Goal: Task Accomplishment & Management: Manage account settings

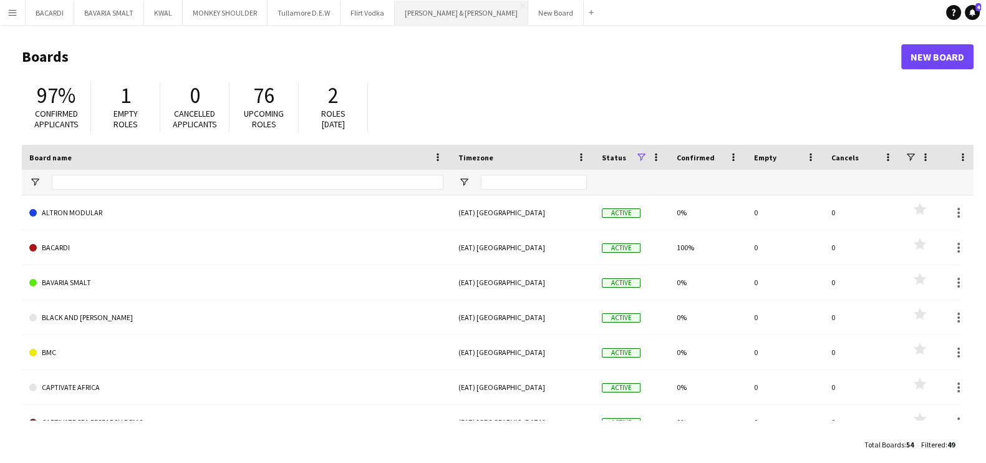
click at [411, 14] on button "[PERSON_NAME] & [PERSON_NAME] Close" at bounding box center [461, 13] width 133 height 24
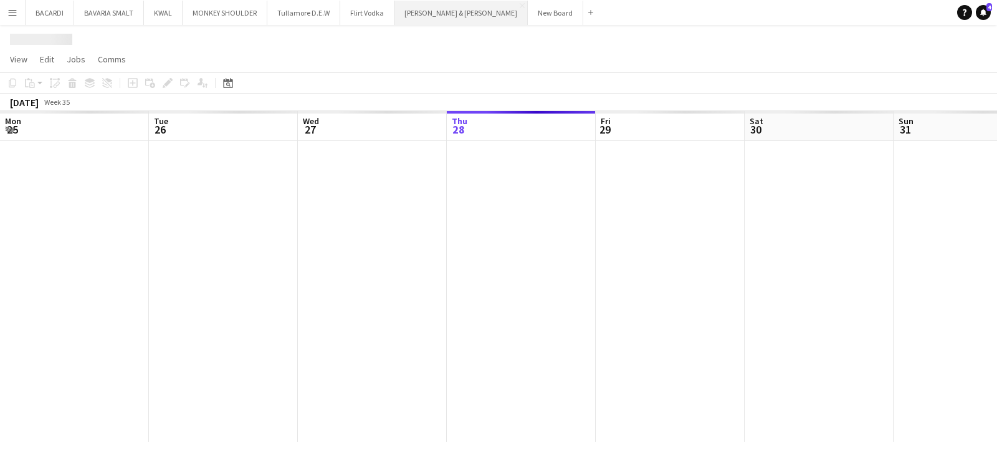
scroll to position [0, 298]
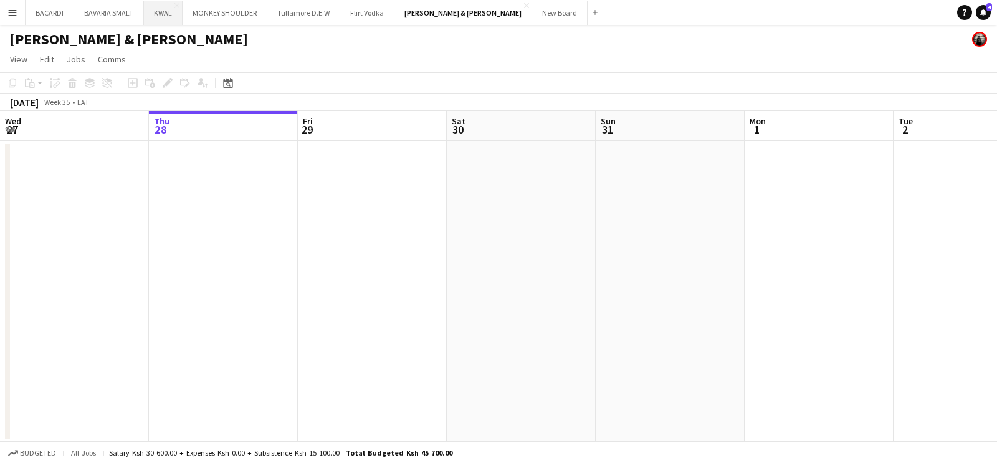
click at [160, 14] on button "KWAL Close" at bounding box center [163, 13] width 39 height 24
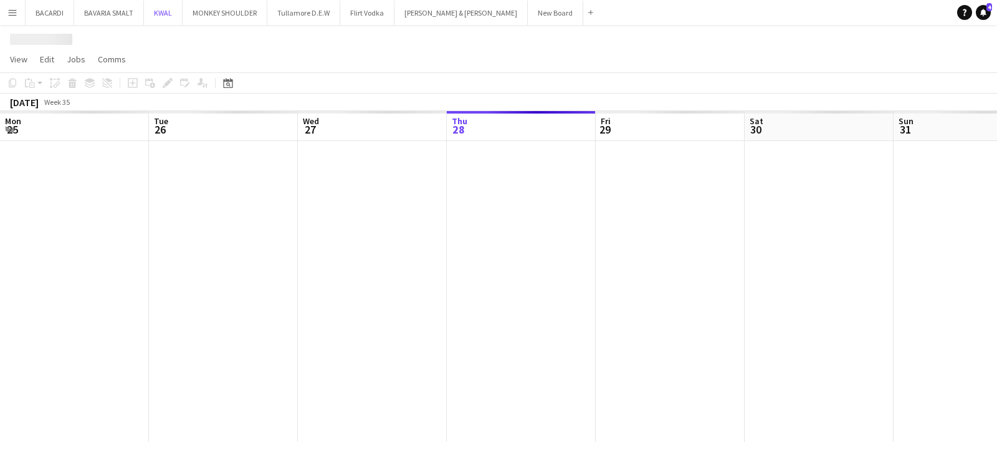
scroll to position [0, 298]
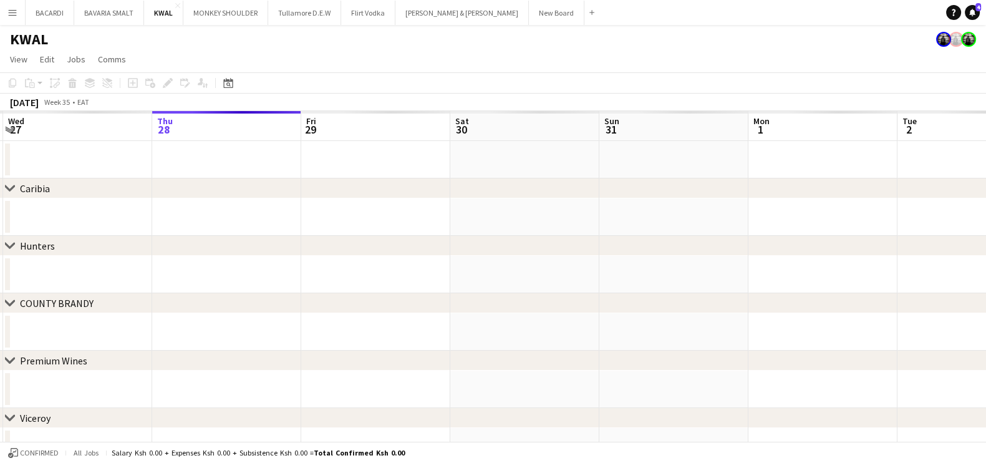
drag, startPoint x: 324, startPoint y: 299, endPoint x: 325, endPoint y: 264, distance: 34.9
click at [332, 248] on div "chevron-right [GEOGRAPHIC_DATA] chevron-right Hunters chevron-right COUNTY [GEO…" at bounding box center [493, 374] width 986 height 526
drag, startPoint x: 350, startPoint y: 338, endPoint x: 340, endPoint y: 300, distance: 38.9
click at [343, 277] on app-calendar-viewport "Mon 25 Tue 26 Wed 27 Thu 28 Fri 29 Sat 30 Sun 31 Mon 1 Tue 2 Wed 3 Thu 4 Fri 5" at bounding box center [493, 374] width 986 height 526
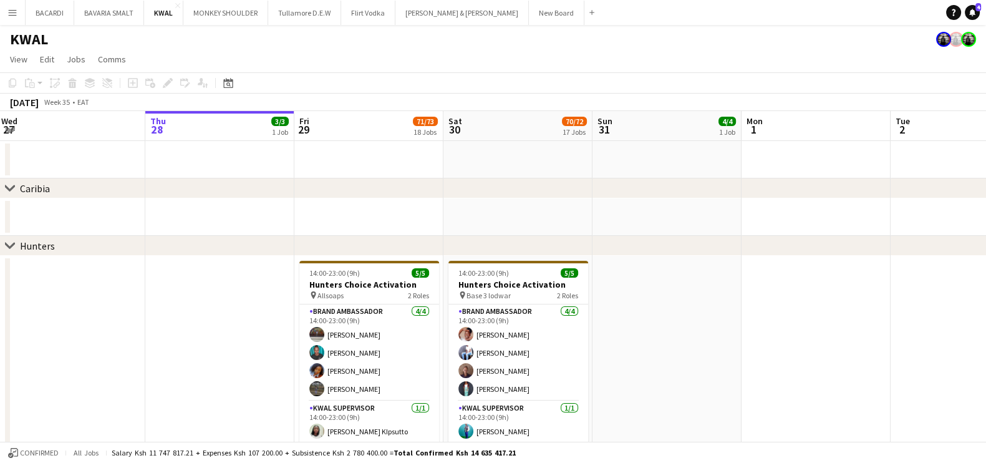
scroll to position [0, 327]
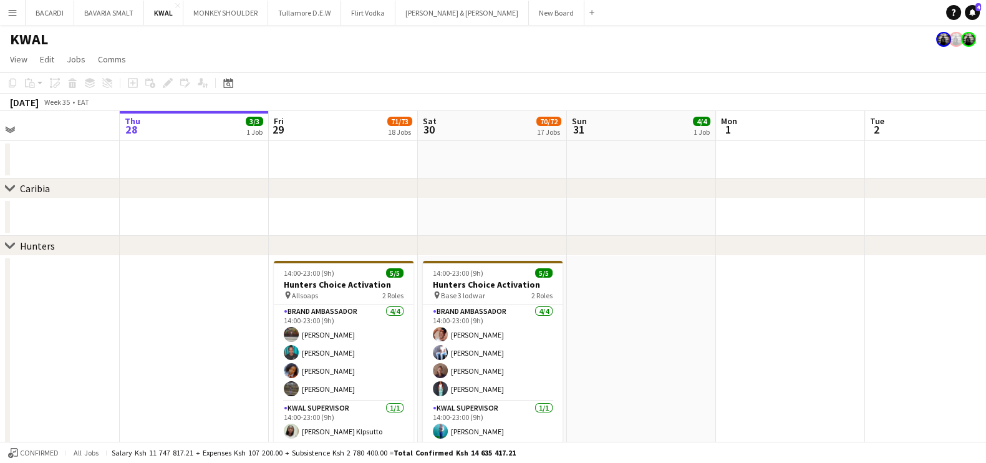
drag, startPoint x: 284, startPoint y: 317, endPoint x: 257, endPoint y: 252, distance: 69.6
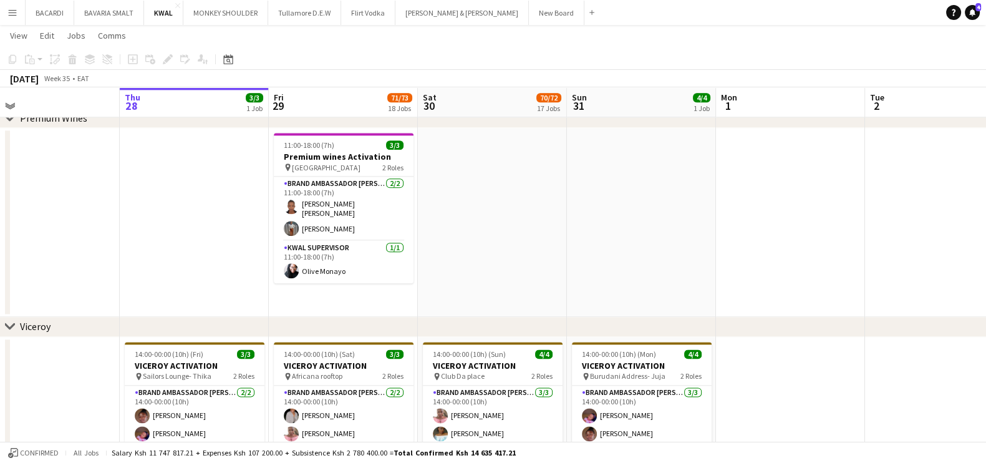
scroll to position [2026, 0]
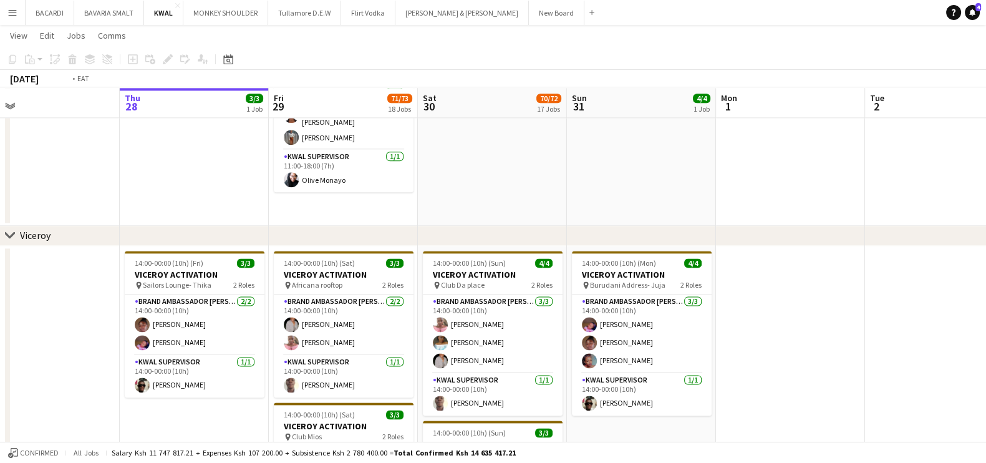
drag, startPoint x: 352, startPoint y: 335, endPoint x: 218, endPoint y: 335, distance: 134.0
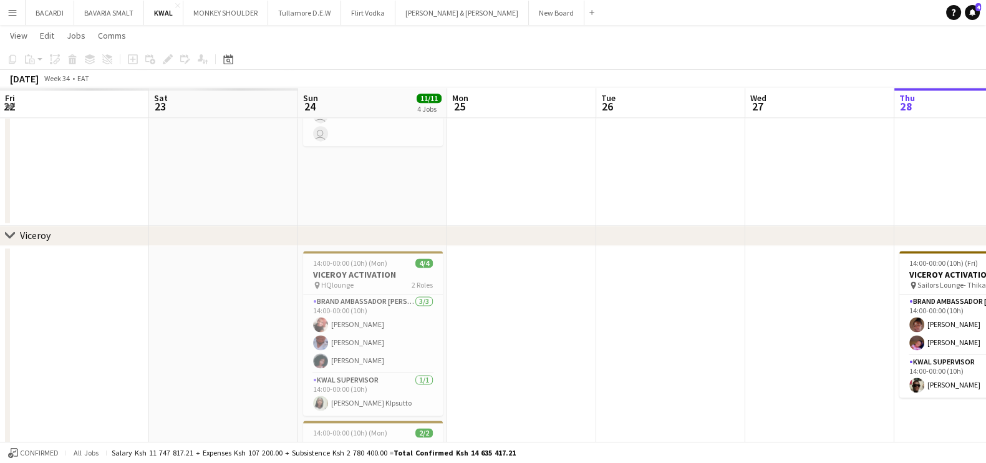
drag, startPoint x: 218, startPoint y: 335, endPoint x: 358, endPoint y: 332, distance: 140.3
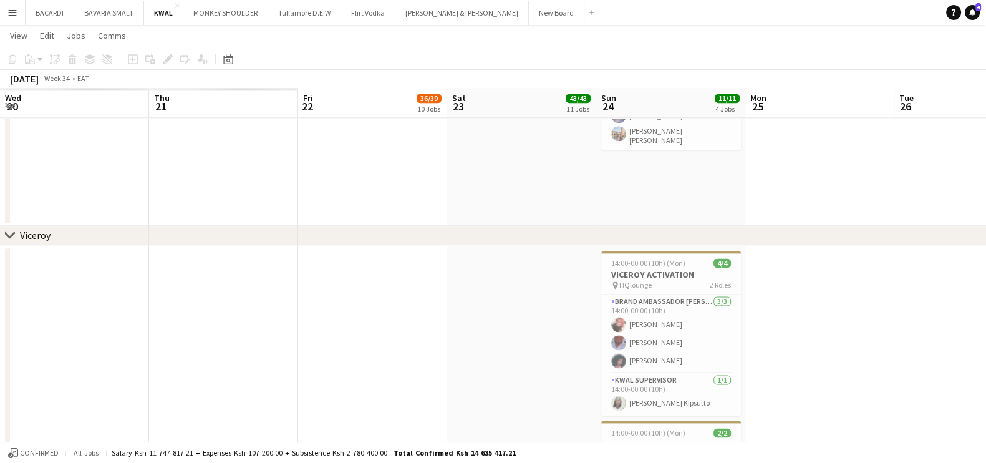
scroll to position [0, 332]
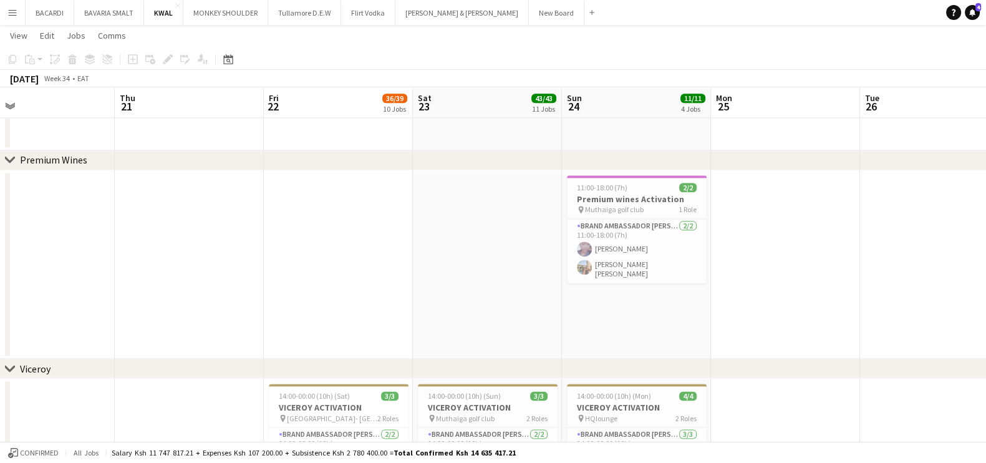
click at [634, 244] on app-card-role "Brand Ambassador kwal [DATE] 11:00-18:00 (7h) [PERSON_NAME] [PERSON_NAME] [PERS…" at bounding box center [637, 251] width 140 height 64
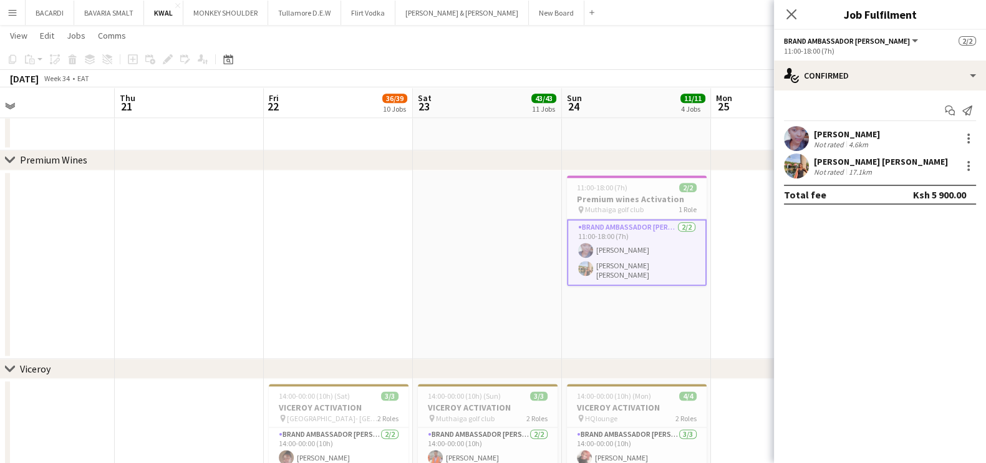
click at [876, 135] on div "[PERSON_NAME] Not rated 4.6km" at bounding box center [880, 138] width 212 height 25
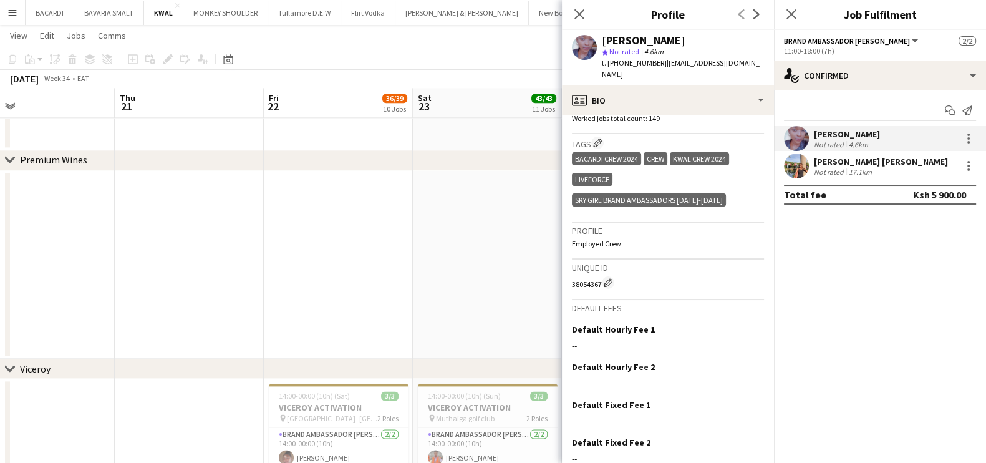
scroll to position [433, 0]
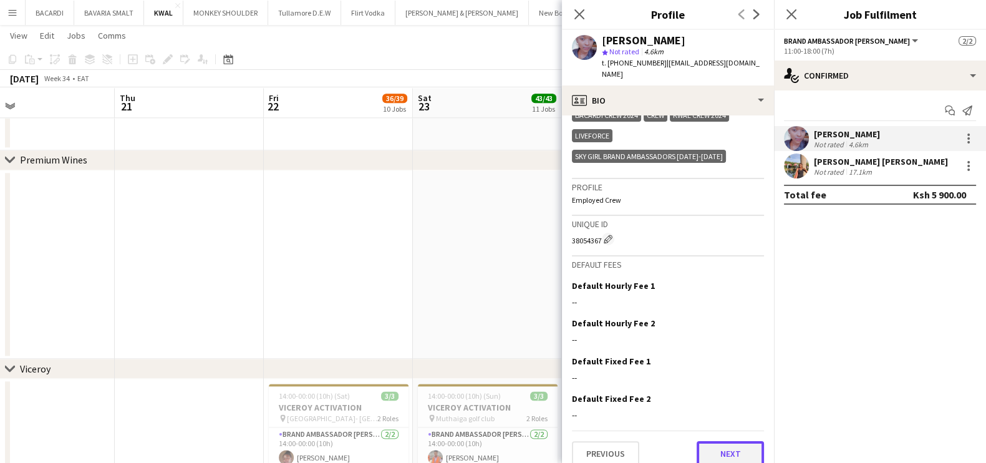
click at [706, 441] on button "Next" at bounding box center [729, 453] width 67 height 25
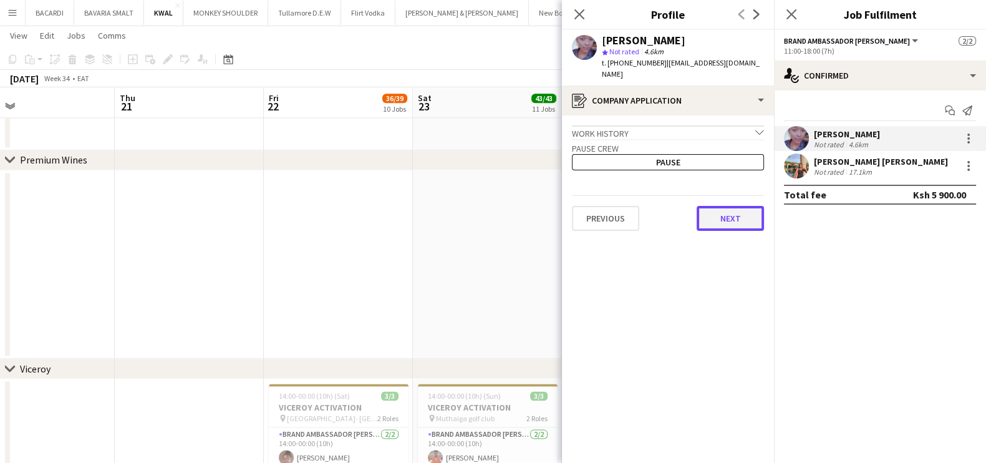
click at [733, 213] on button "Next" at bounding box center [729, 218] width 67 height 25
